Goal: Task Accomplishment & Management: Use online tool/utility

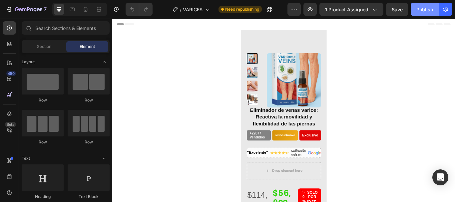
click at [424, 9] on div "Publish" at bounding box center [424, 9] width 17 height 7
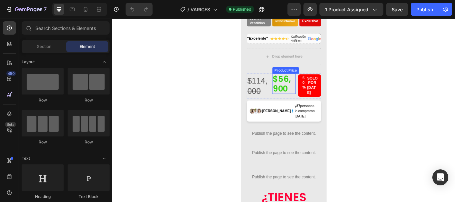
scroll to position [167, 0]
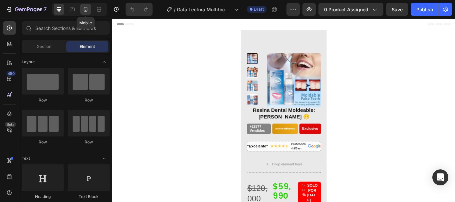
click at [84, 8] on icon at bounding box center [86, 9] width 4 height 5
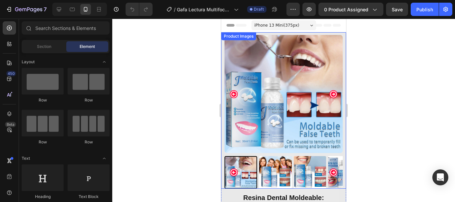
scroll to position [100, 0]
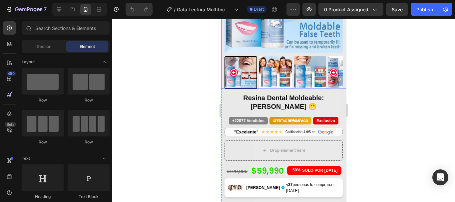
click at [284, 56] on img at bounding box center [275, 72] width 33 height 33
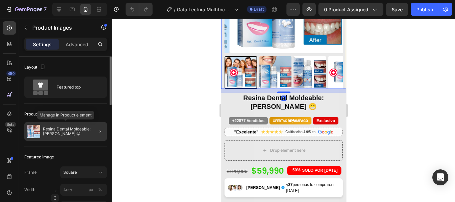
click at [53, 128] on p "Resina Dental Moldeable: [PERSON_NAME] 😁" at bounding box center [73, 131] width 61 height 9
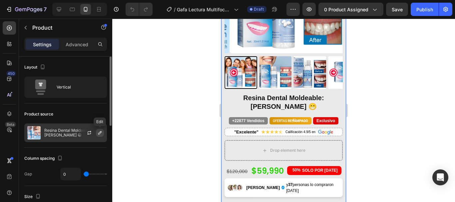
click at [100, 133] on icon "button" at bounding box center [99, 132] width 5 height 5
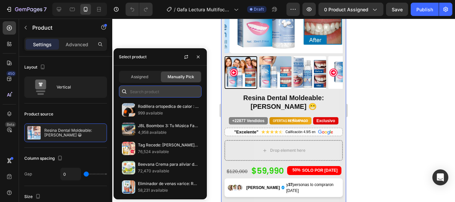
click at [143, 96] on input "text" at bounding box center [160, 92] width 83 height 12
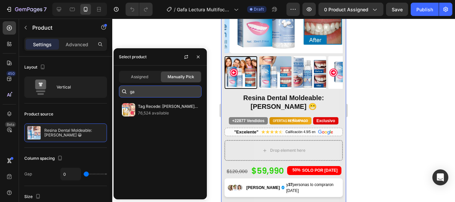
type input "g"
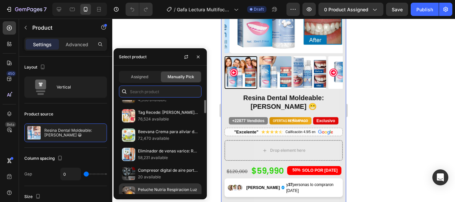
scroll to position [0, 0]
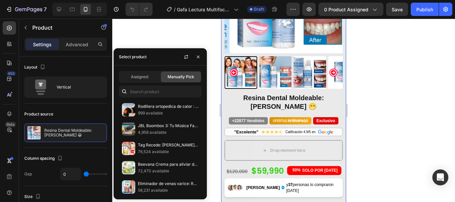
click at [455, 84] on div at bounding box center [283, 111] width 343 height 184
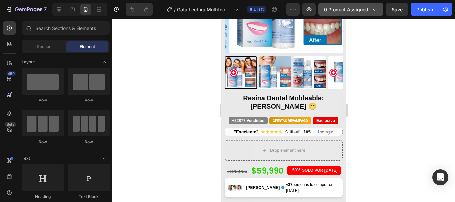
click at [370, 10] on div "0 product assigned" at bounding box center [351, 9] width 54 height 7
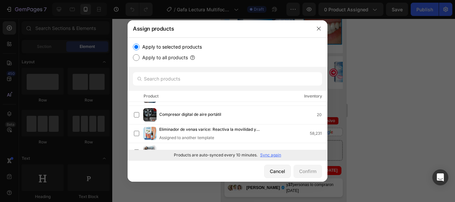
scroll to position [100, 0]
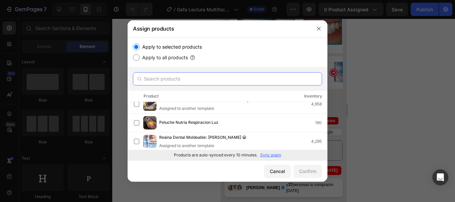
click at [178, 79] on input "text" at bounding box center [227, 78] width 189 height 13
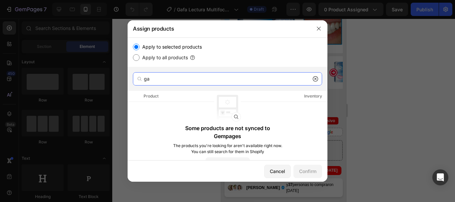
type input "g"
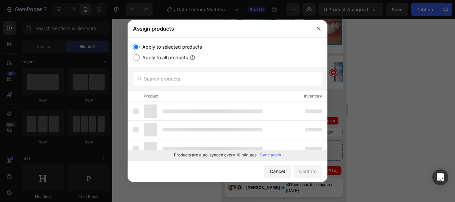
click at [271, 155] on p "Sync again" at bounding box center [270, 155] width 21 height 6
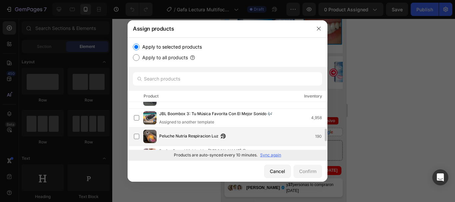
scroll to position [72, 0]
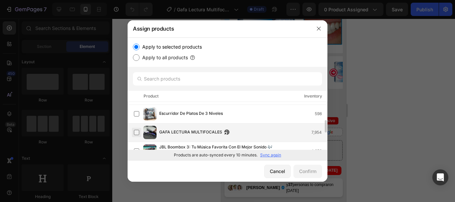
click at [138, 133] on label at bounding box center [136, 132] width 5 height 5
click at [310, 172] on div "Confirm" at bounding box center [307, 171] width 17 height 7
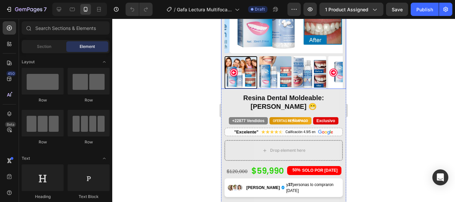
click at [295, 72] on img at bounding box center [310, 72] width 33 height 33
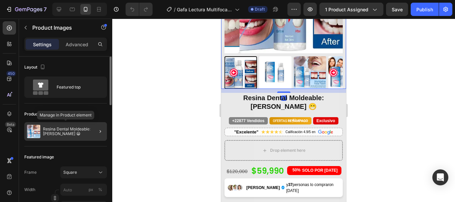
click at [52, 129] on p "Resina Dental Moldeable: [PERSON_NAME] 😁" at bounding box center [73, 131] width 61 height 9
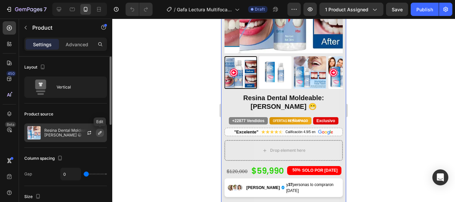
click at [99, 133] on icon "button" at bounding box center [99, 132] width 3 height 3
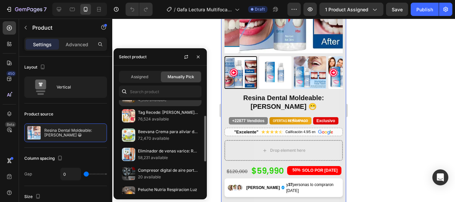
scroll to position [0, 0]
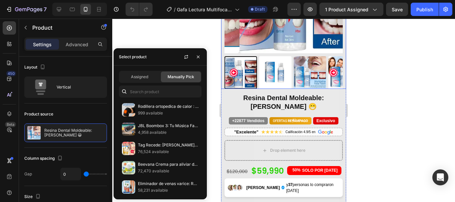
click at [403, 79] on div at bounding box center [283, 111] width 343 height 184
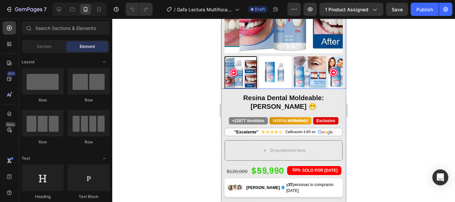
click at [294, 51] on div at bounding box center [284, 12] width 118 height 154
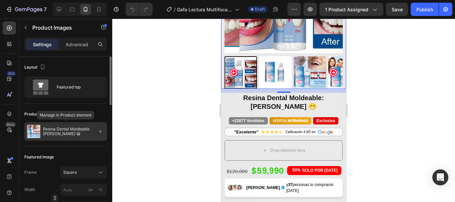
click at [54, 125] on div "Resina Dental Moldeable: [PERSON_NAME] 😁" at bounding box center [65, 131] width 83 height 19
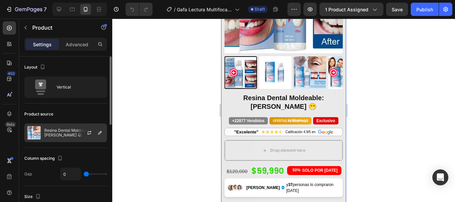
click at [40, 132] on img at bounding box center [33, 132] width 13 height 13
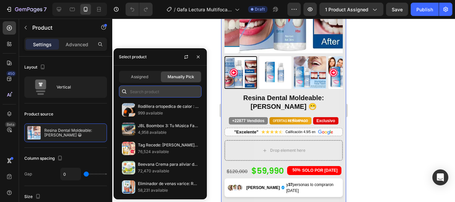
click at [146, 91] on input "text" at bounding box center [160, 92] width 83 height 12
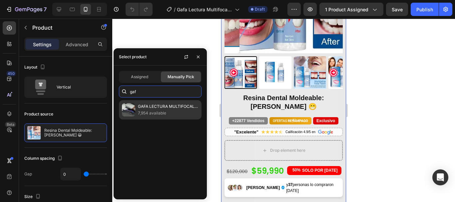
type input "gaf"
click at [162, 107] on p "GAFA LECTURA MULTIFOCALES" at bounding box center [168, 106] width 61 height 7
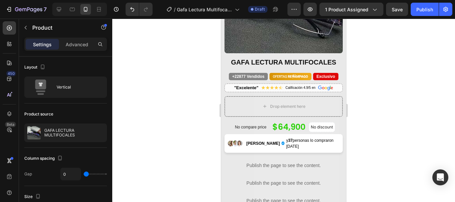
click at [204, 31] on div at bounding box center [283, 111] width 343 height 184
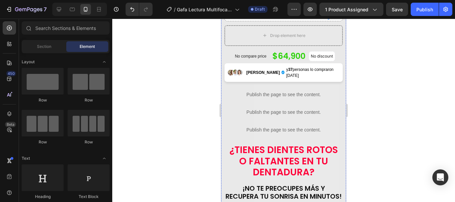
scroll to position [200, 0]
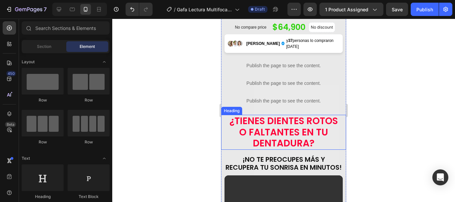
click at [284, 118] on h2 "¿TIENES DIENTES ROTOS O FALTANTES EN TU DENTADURA?" at bounding box center [284, 132] width 118 height 35
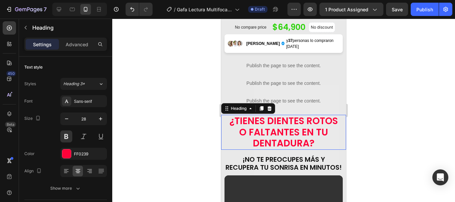
click at [284, 118] on p "¿TIENES DIENTES ROTOS O FALTANTES EN TU DENTADURA?" at bounding box center [283, 133] width 117 height 34
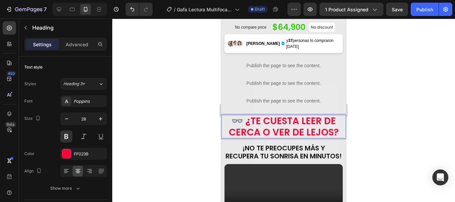
scroll to position [0, 0]
click at [380, 115] on div at bounding box center [283, 111] width 343 height 184
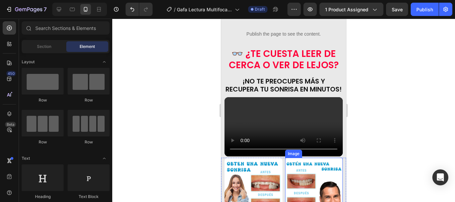
scroll to position [266, 0]
